Goal: Information Seeking & Learning: Learn about a topic

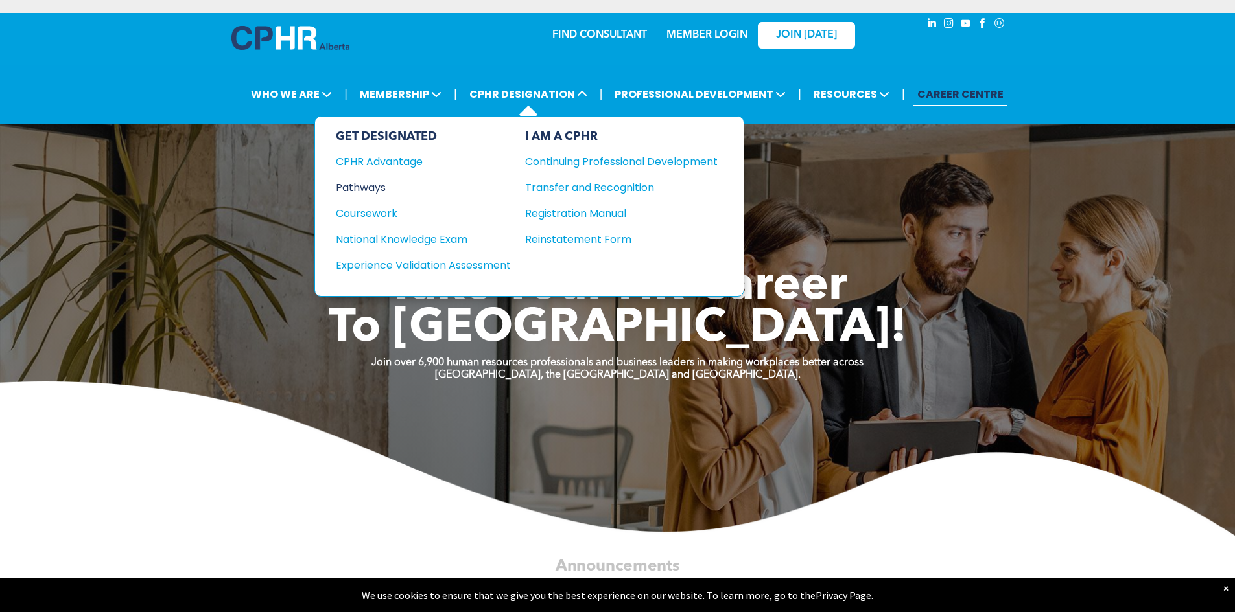
click at [371, 191] on div "Pathways" at bounding box center [414, 188] width 157 height 16
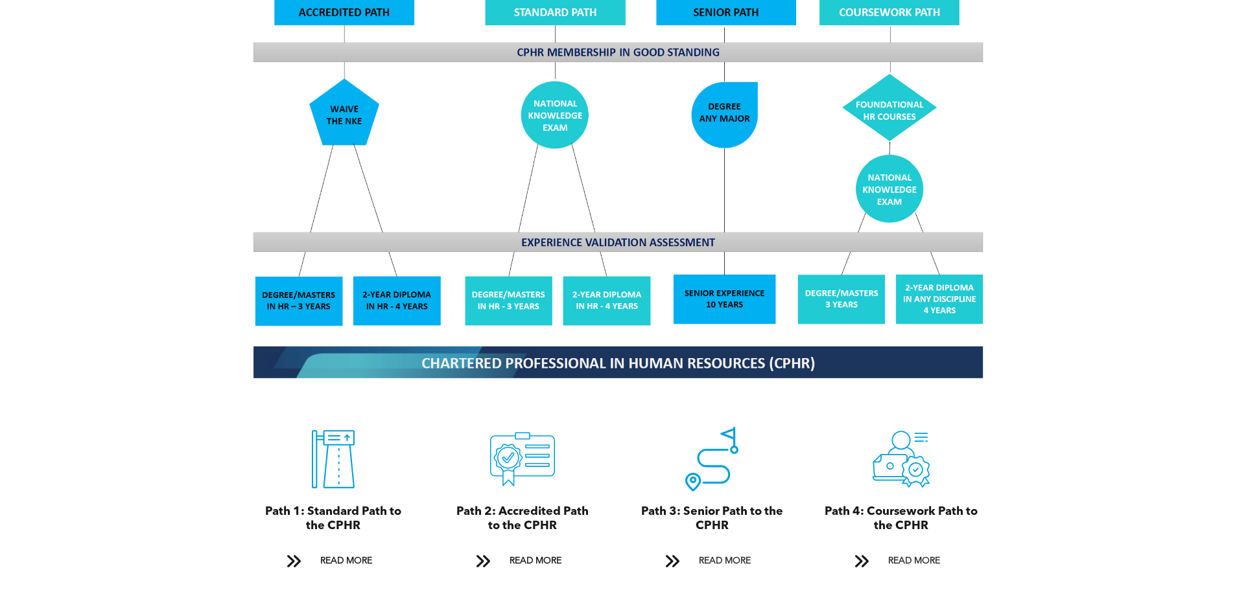
click at [997, 183] on div "CPHR Designation Pathways For CPHR Alberta members, there are four paths to the…" at bounding box center [618, 224] width 778 height 759
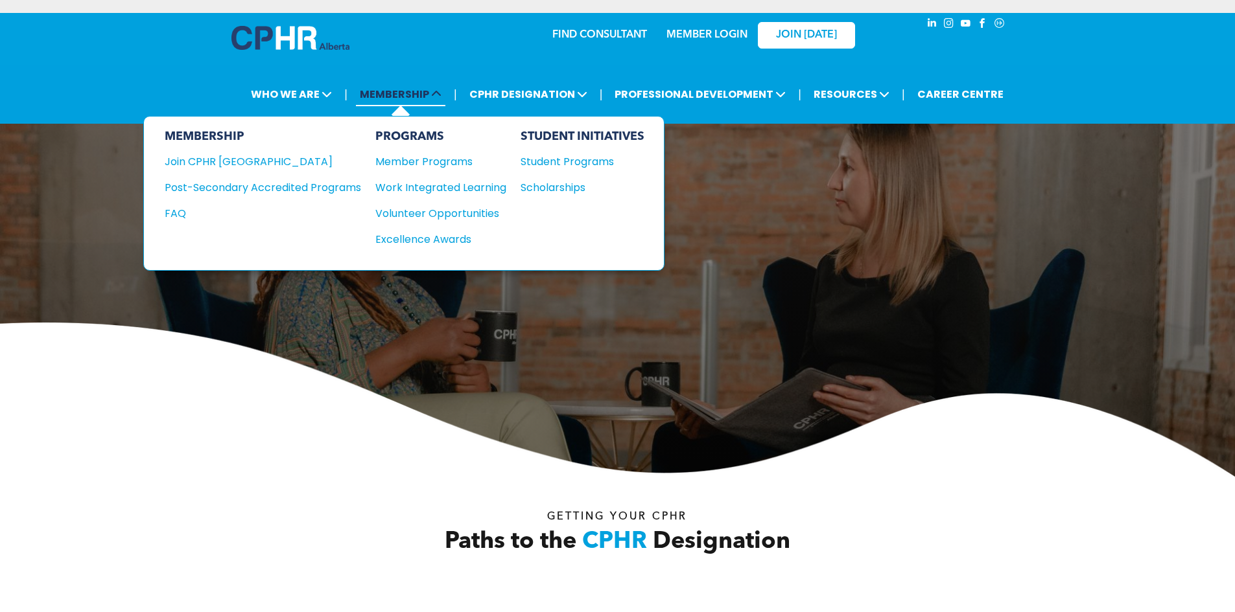
click at [421, 100] on span "MEMBERSHIP" at bounding box center [400, 94] width 89 height 24
click at [404, 92] on span "MEMBERSHIP" at bounding box center [400, 94] width 89 height 24
click at [413, 160] on div "Member Programs" at bounding box center [434, 162] width 118 height 16
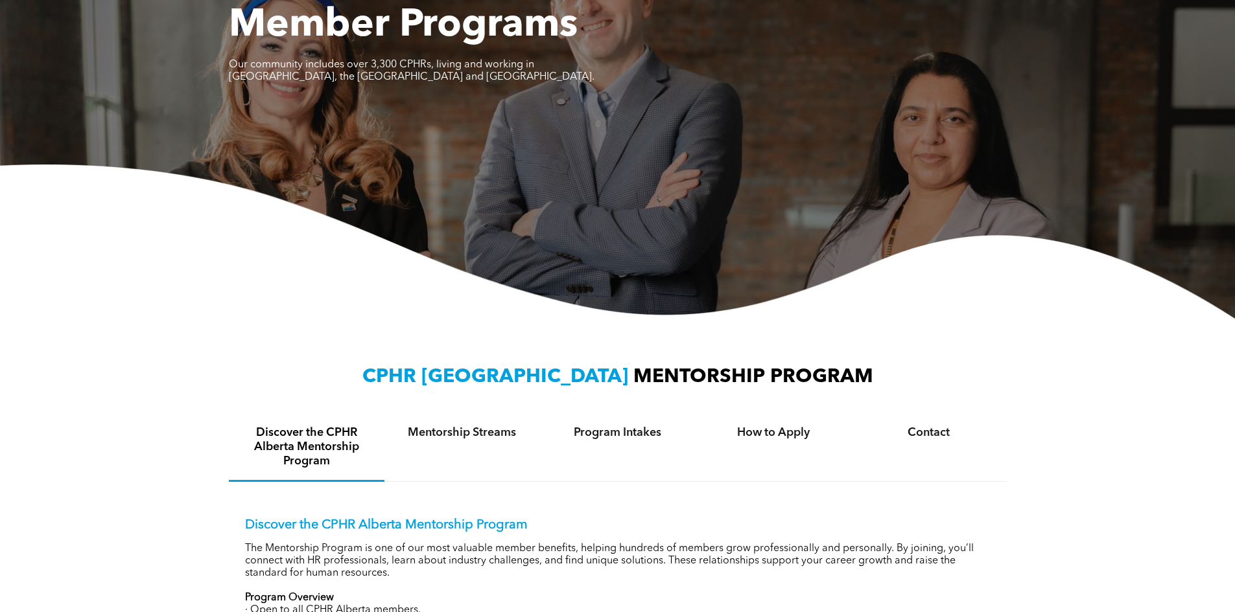
scroll to position [259, 0]
